Goal: Task Accomplishment & Management: Use online tool/utility

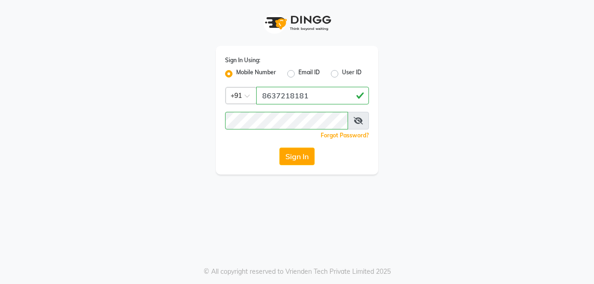
click at [302, 156] on button "Sign In" at bounding box center [296, 157] width 35 height 18
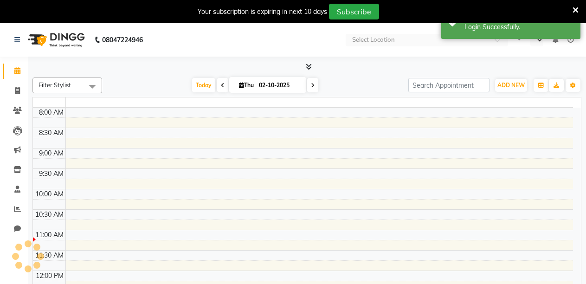
click at [574, 4] on div at bounding box center [576, 12] width 6 height 16
click at [573, 9] on icon at bounding box center [576, 10] width 6 height 8
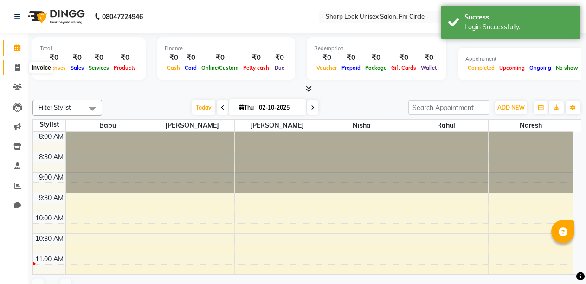
select select "en"
click at [15, 67] on icon at bounding box center [17, 67] width 5 height 7
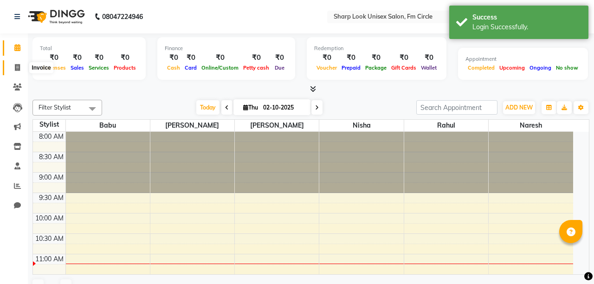
select select "service"
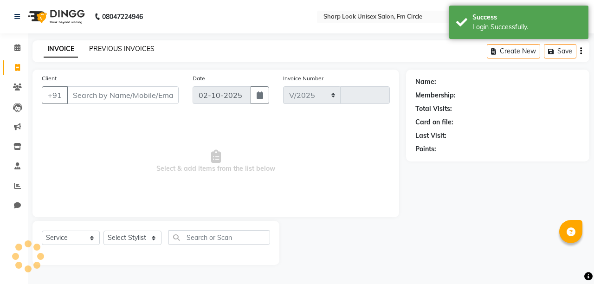
select select "804"
type input "3084"
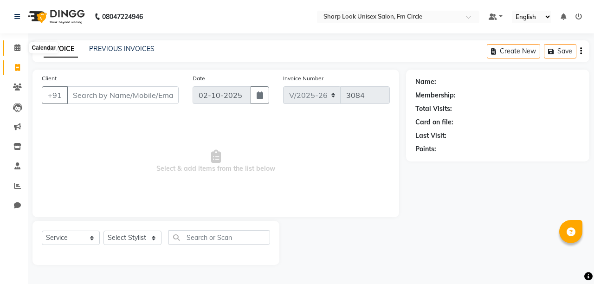
click at [19, 47] on icon at bounding box center [17, 47] width 6 height 7
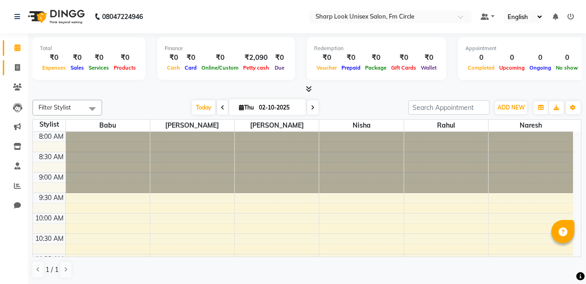
click at [16, 69] on icon at bounding box center [17, 67] width 5 height 7
select select "service"
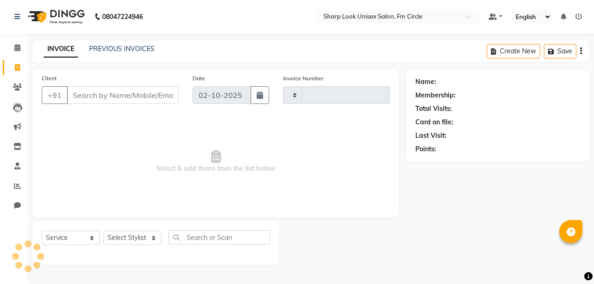
type input "3084"
select select "804"
click at [103, 92] on input "Client" at bounding box center [123, 95] width 112 height 18
